Goal: Find specific fact: Find specific fact

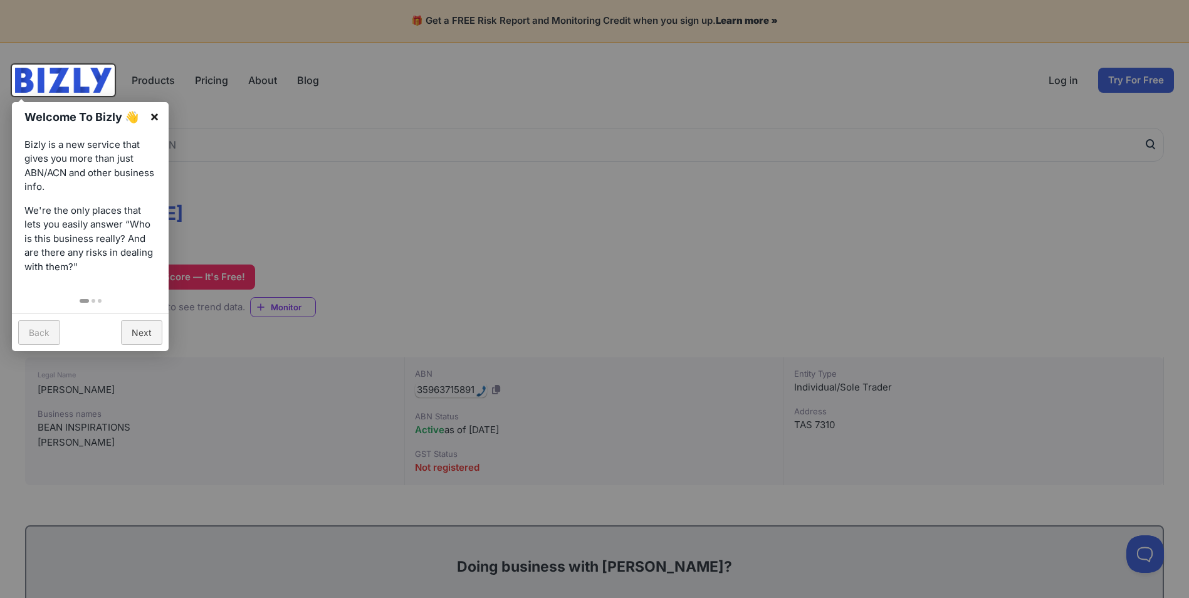
click at [155, 116] on link "×" at bounding box center [154, 116] width 28 height 28
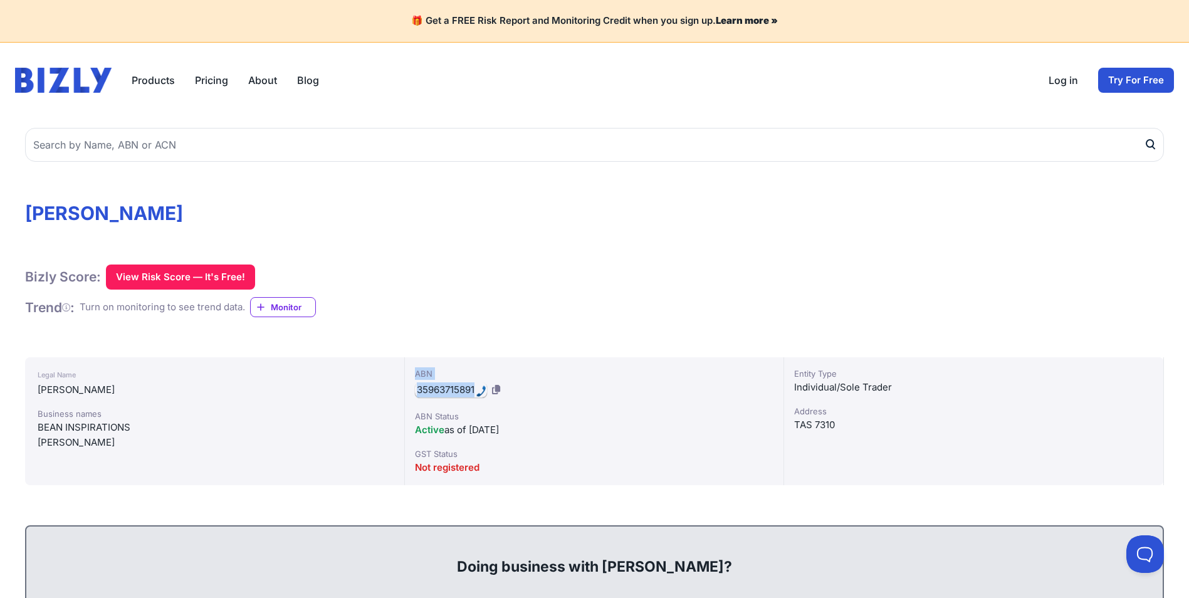
drag, startPoint x: 412, startPoint y: 369, endPoint x: 474, endPoint y: 394, distance: 66.7
click at [474, 394] on div "ABN 35963715891 ABN Status Active as of [DATE] GST Status Not registered" at bounding box center [595, 421] width 380 height 128
copy div "ABN 35963715891"
drag, startPoint x: 33, startPoint y: 415, endPoint x: 133, endPoint y: 431, distance: 102.1
click at [133, 431] on div "Legal Name [PERSON_NAME] Business names BEAN INSPIRATIONS [PERSON_NAME]" at bounding box center [215, 421] width 380 height 128
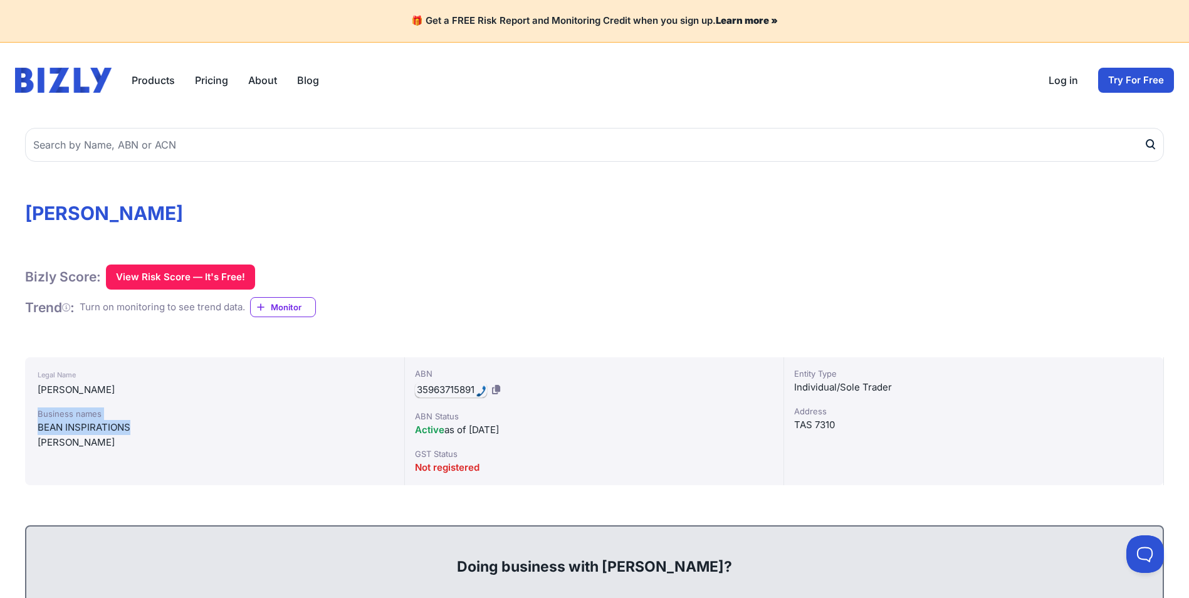
copy div "Business names BEAN INSPIRATIONS"
